Goal: Task Accomplishment & Management: Complete application form

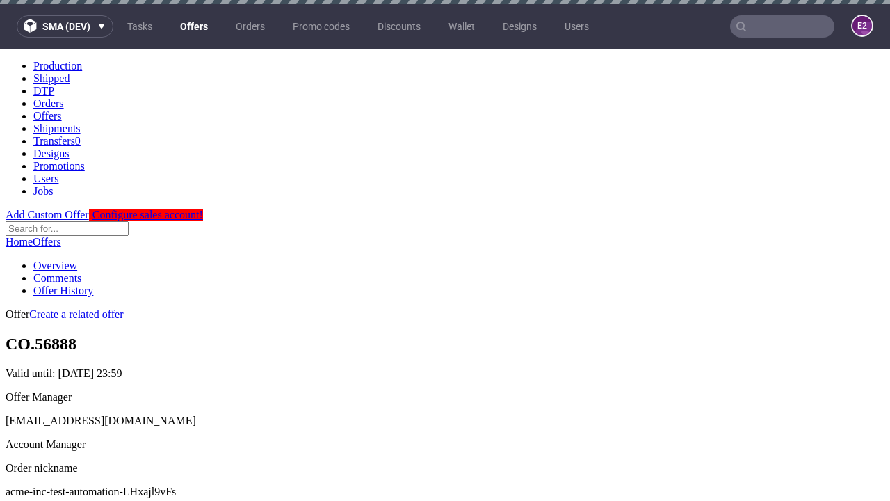
scroll to position [4, 0]
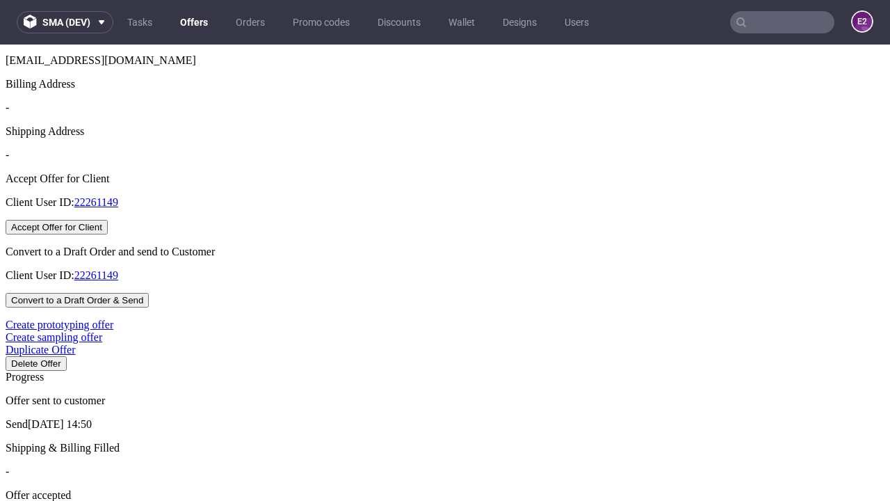
click at [108, 234] on button "Accept Offer for Client" at bounding box center [57, 227] width 102 height 15
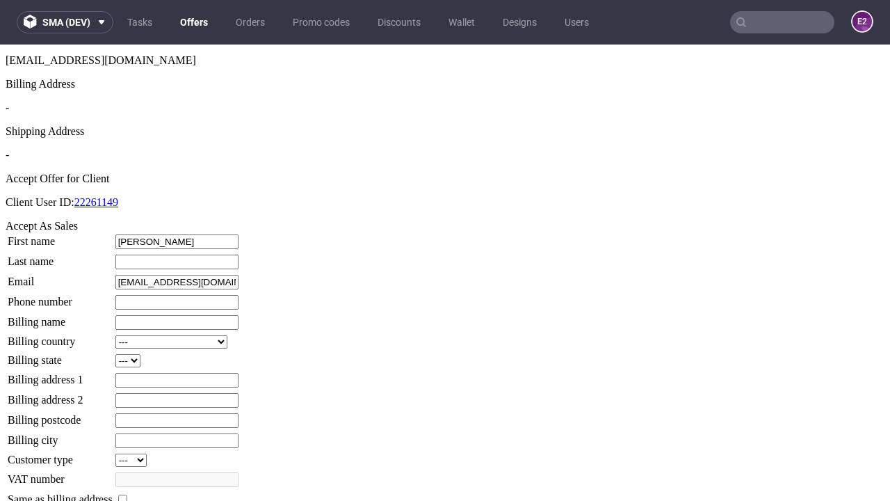
type input "Marlon"
type input "Ziemann"
type input "1509813888"
type input "Jennifer_Thiel"
select select "13"
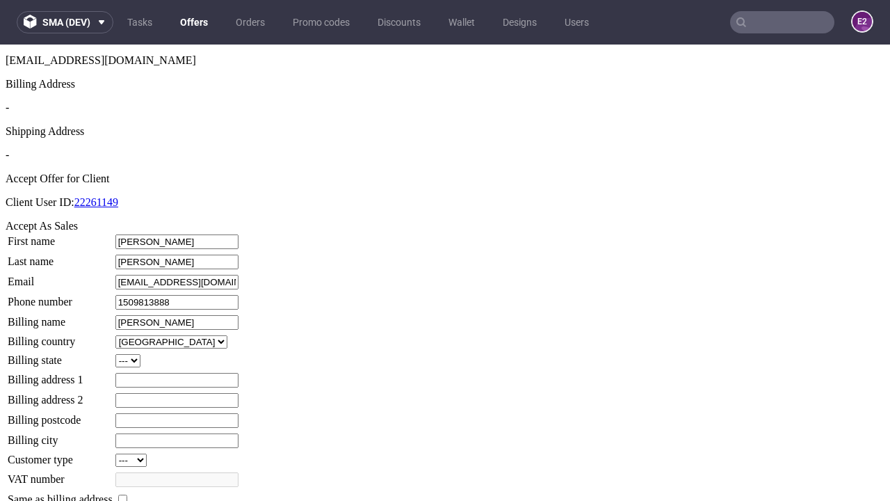
type input "Jennifer_Thiel"
type input "582 Abel Fields"
select select "132"
type input "PE0 5RQ"
type input "Long Paucek"
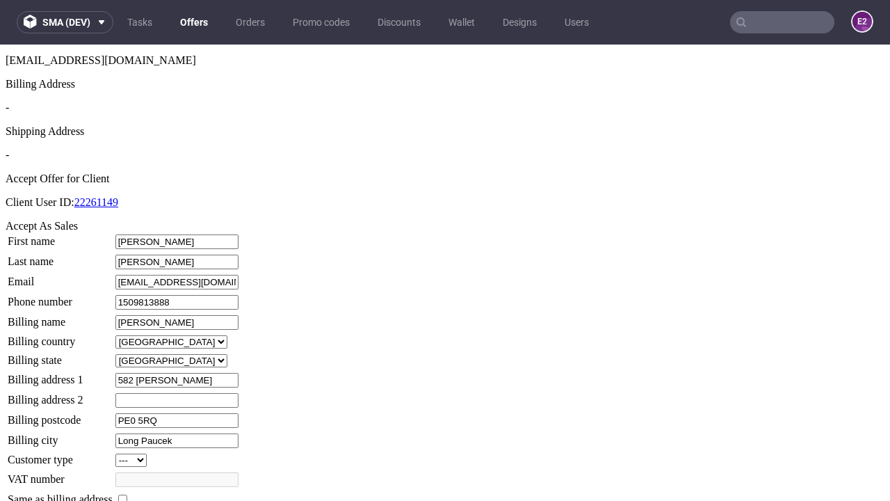
click at [127, 495] on input "checkbox" at bounding box center [122, 499] width 9 height 9
checkbox input "true"
type input "Jennifer_Thiel"
select select "13"
type input "582 Abel Fields"
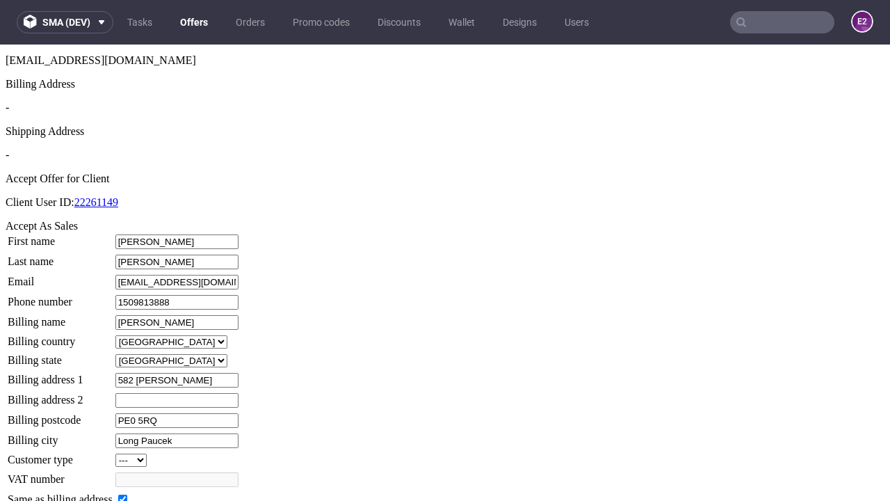
type input "PE0 5RQ"
type input "Long Paucek"
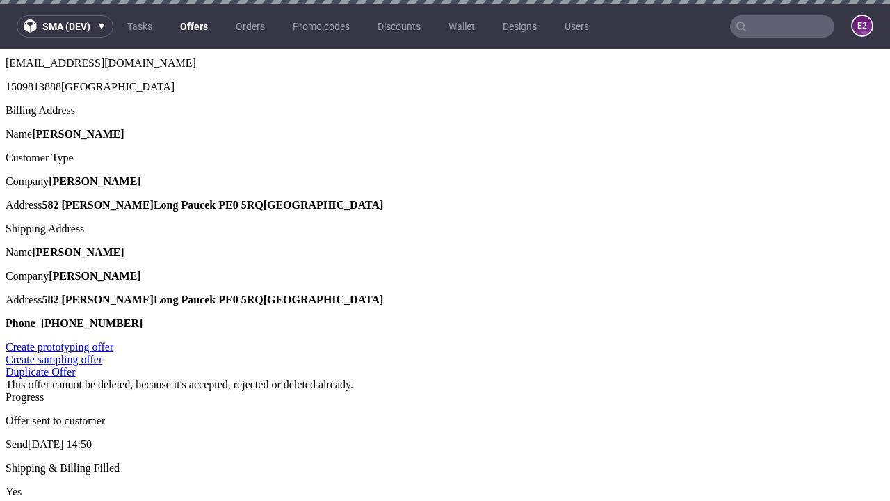
scroll to position [0, 0]
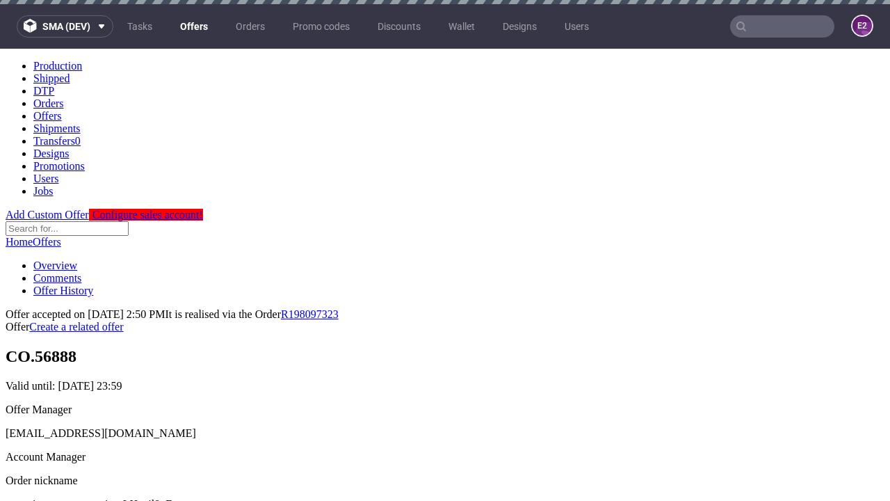
type input "[DATE]"
select select "12214305"
type input "In progress..."
